Goal: Communication & Community: Answer question/provide support

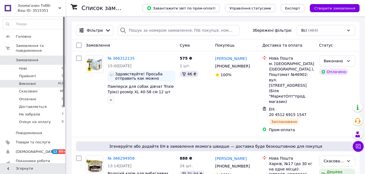
click at [48, 80] on li "Виконані 411" at bounding box center [33, 84] width 67 height 8
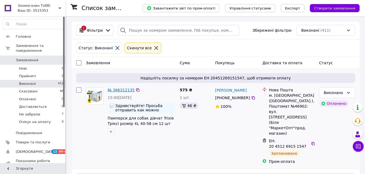
click at [120, 91] on link "№ 366312135" at bounding box center [121, 90] width 27 height 4
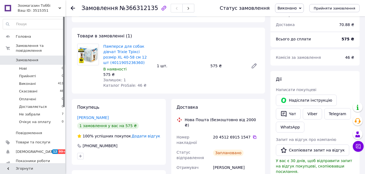
scroll to position [44, 0]
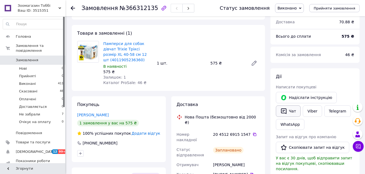
click at [286, 112] on icon "button" at bounding box center [283, 112] width 5 height 6
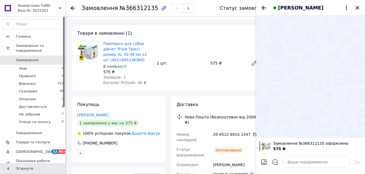
click at [264, 9] on icon "Назад" at bounding box center [264, 8] width 7 height 7
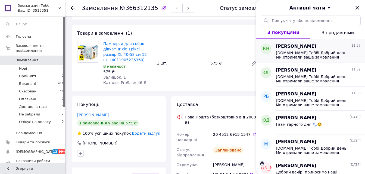
click at [289, 62] on div "[PERSON_NAME] 11:57 [DOMAIN_NAME] Тоббі Добрий день! Ми отримали ваше замовленн…" at bounding box center [320, 51] width 89 height 24
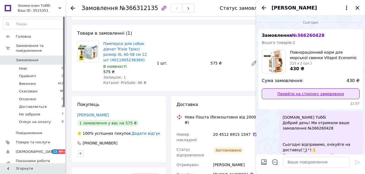
scroll to position [15, 0]
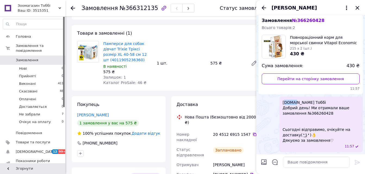
drag, startPoint x: 284, startPoint y: 102, endPoint x: 294, endPoint y: 104, distance: 10.7
click at [294, 104] on span "[DOMAIN_NAME] Тоббі Добрий день! Ми отримали ваше замовлення №366260428 Сьогодн…" at bounding box center [321, 121] width 77 height 43
drag, startPoint x: 294, startPoint y: 104, endPoint x: 283, endPoint y: 102, distance: 11.3
click at [283, 102] on span "[DOMAIN_NAME] Тоббі Добрий день! Ми отримали ваше замовлення №366260428 Сьогодн…" at bounding box center [321, 121] width 77 height 43
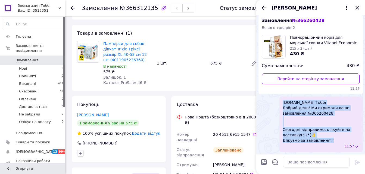
drag, startPoint x: 283, startPoint y: 102, endPoint x: 331, endPoint y: 140, distance: 61.7
click at [331, 140] on span "[DOMAIN_NAME] Тоббі Добрий день! Ми отримали ваше замовлення №366260428 Сьогодн…" at bounding box center [321, 121] width 77 height 43
copy span "[DOMAIN_NAME] Тоббі Добрий день! Ми отримали ваше замовлення №366260428 Сьогодн…"
click at [263, 7] on icon "Назад" at bounding box center [264, 8] width 4 height 4
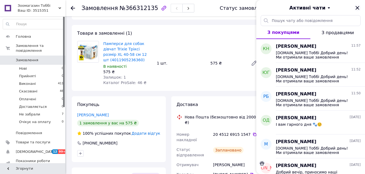
click at [357, 8] on icon "Закрити" at bounding box center [357, 8] width 4 height 4
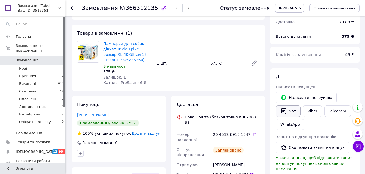
click at [289, 110] on button "Чат" at bounding box center [288, 111] width 25 height 11
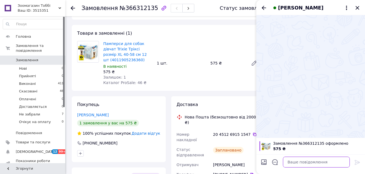
click at [287, 163] on textarea at bounding box center [316, 162] width 67 height 11
paste textarea "[DOMAIN_NAME] Тоббі Добрий день! Ми отримали ваше замовлення №366260428 Сьогодн…"
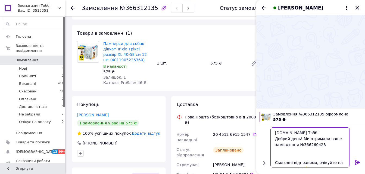
scroll to position [10, 0]
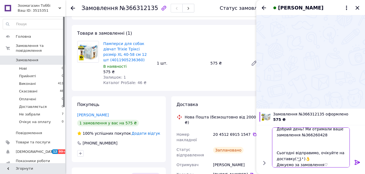
click at [328, 136] on textarea "[DOMAIN_NAME] Тоббі Добрий день! Ми отримали ваше замовлення №366260428 Сьогодн…" at bounding box center [311, 148] width 78 height 40
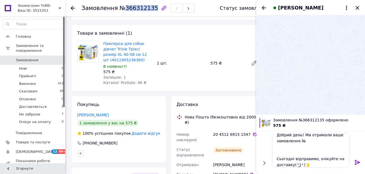
drag, startPoint x: 149, startPoint y: 7, endPoint x: 121, endPoint y: 10, distance: 27.3
click at [121, 10] on span "№366312135" at bounding box center [139, 8] width 39 height 7
copy span "366312135"
click at [305, 142] on textarea "[DOMAIN_NAME] Тоббі Добрий день! Ми отримали ваше замовлення № Сьогодні відправ…" at bounding box center [311, 151] width 78 height 34
paste textarea "366312135"
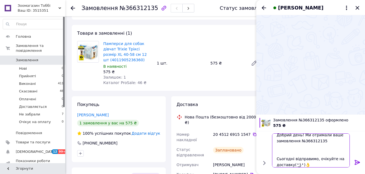
type textarea "[DOMAIN_NAME] Тоббі Добрий день! Ми отримали ваше замовлення №366312135 Сьогодн…"
click at [358, 164] on icon at bounding box center [357, 162] width 7 height 7
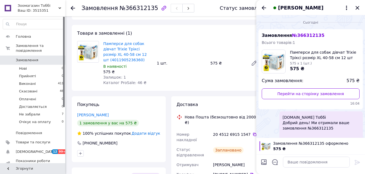
scroll to position [32, 0]
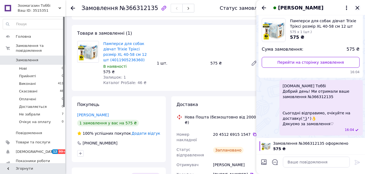
click at [359, 7] on icon "Закрити" at bounding box center [357, 8] width 7 height 7
